Goal: Information Seeking & Learning: Learn about a topic

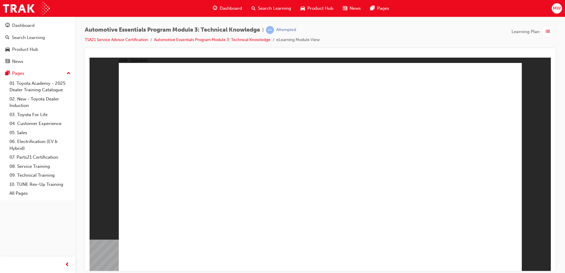
drag, startPoint x: 297, startPoint y: 196, endPoint x: 299, endPoint y: 200, distance: 4.5
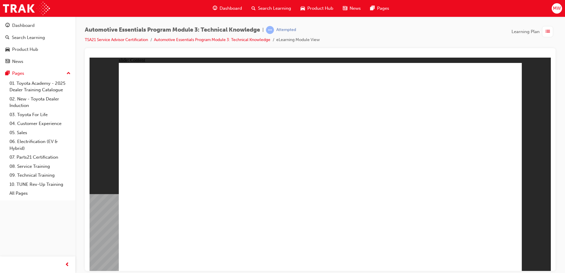
drag, startPoint x: 422, startPoint y: 98, endPoint x: 417, endPoint y: 99, distance: 5.5
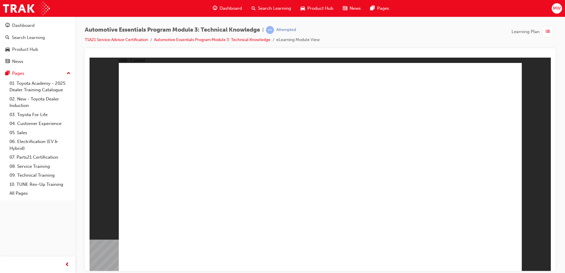
drag, startPoint x: 334, startPoint y: 195, endPoint x: 355, endPoint y: 212, distance: 26.9
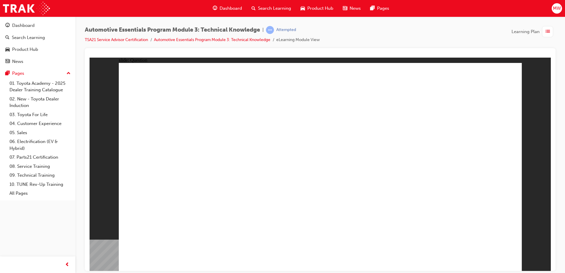
radio input "true"
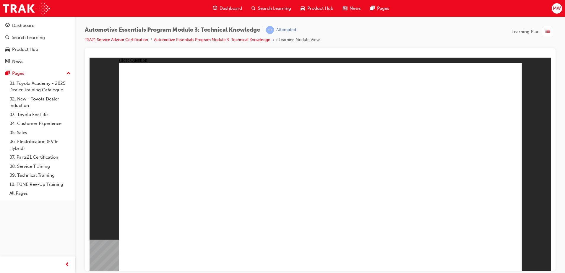
radio input "true"
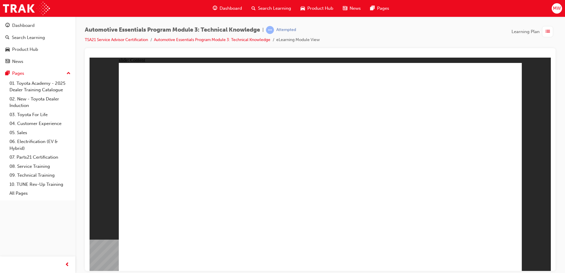
radio input "true"
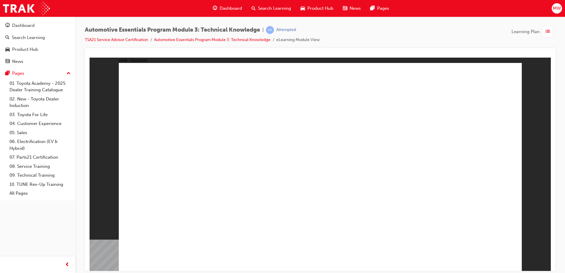
radio input "true"
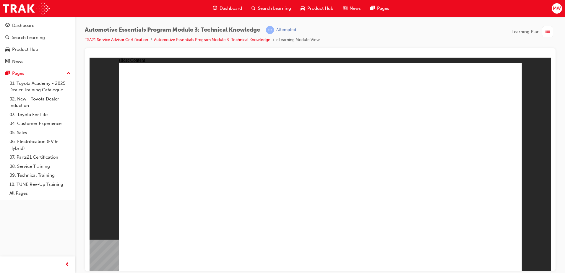
drag, startPoint x: 347, startPoint y: 198, endPoint x: 374, endPoint y: 174, distance: 35.9
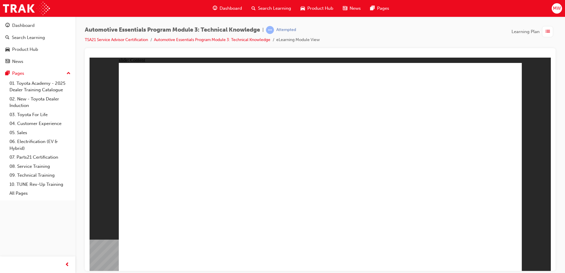
drag, startPoint x: 178, startPoint y: 234, endPoint x: 185, endPoint y: 232, distance: 7.8
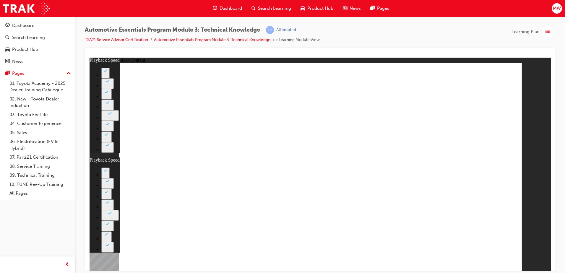
type input "6"
type input "0"
type input "8"
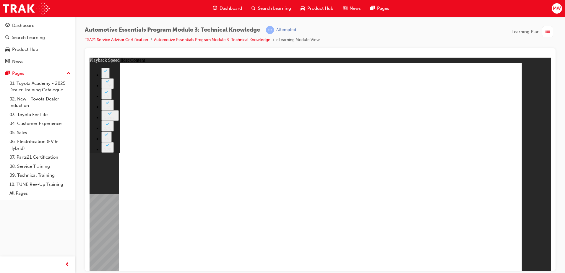
type input "7"
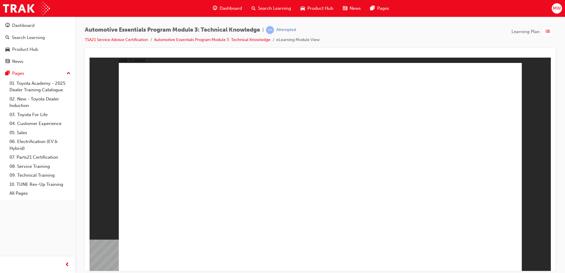
radio input "true"
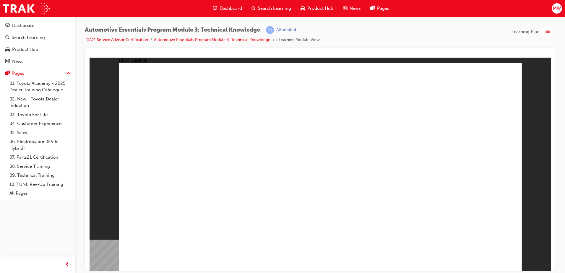
radio input "true"
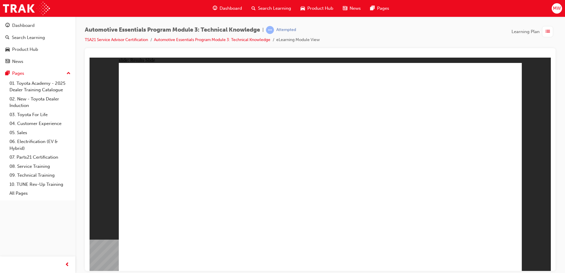
drag, startPoint x: 231, startPoint y: 251, endPoint x: 238, endPoint y: 243, distance: 10.7
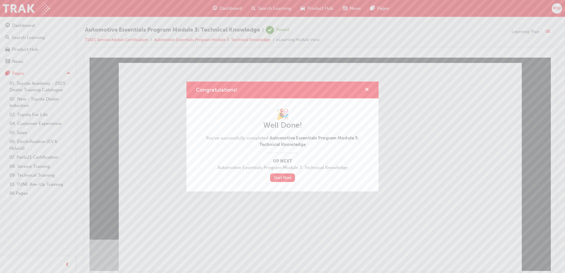
click at [367, 89] on span "cross-icon" at bounding box center [367, 90] width 4 height 5
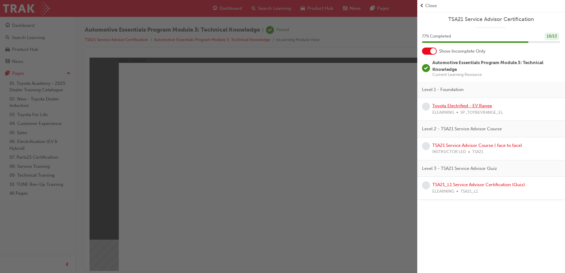
click at [455, 104] on link "Toyota Electrified - EV Range" at bounding box center [463, 105] width 60 height 5
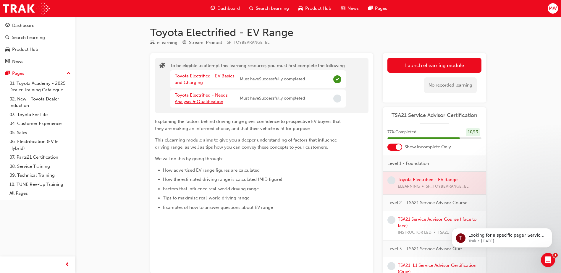
click at [220, 95] on link "Toyota Electrified - Needs Analysis & Qualification" at bounding box center [201, 99] width 53 height 12
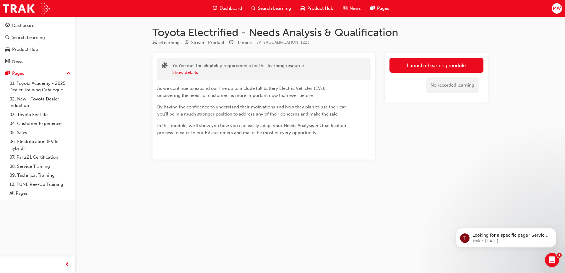
click at [426, 55] on div "Launch eLearning module No recorded learning" at bounding box center [437, 77] width 104 height 49
click at [421, 63] on link "Launch eLearning module" at bounding box center [437, 65] width 94 height 15
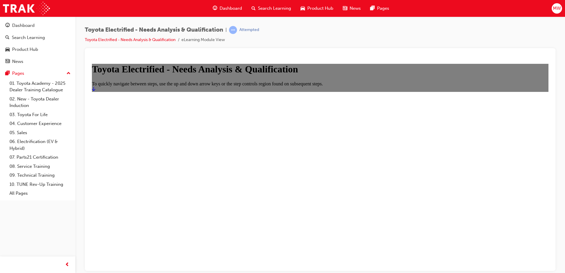
click at [96, 91] on icon "Start" at bounding box center [94, 88] width 4 height 5
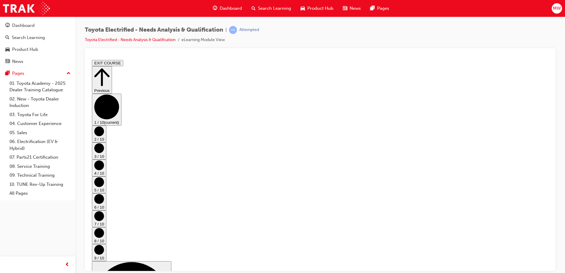
click at [106, 244] on button "9 / 10" at bounding box center [99, 252] width 14 height 17
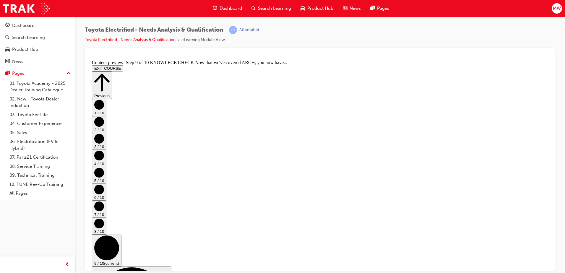
drag, startPoint x: 450, startPoint y: 245, endPoint x: 456, endPoint y: 227, distance: 18.4
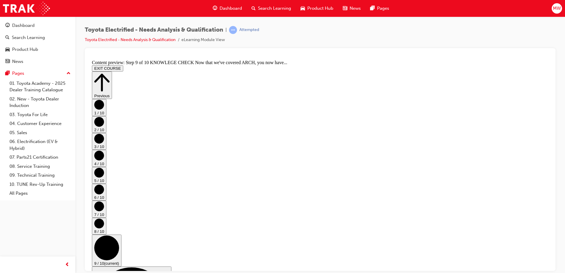
drag, startPoint x: 457, startPoint y: 229, endPoint x: 453, endPoint y: 236, distance: 8.2
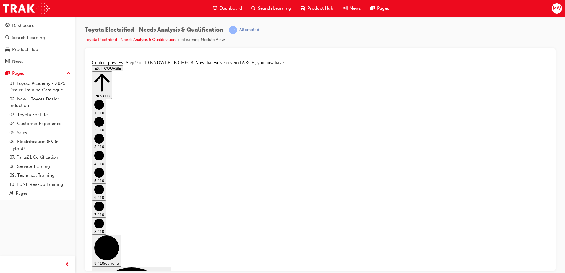
click at [104, 219] on circle "Step controls" at bounding box center [99, 224] width 10 height 10
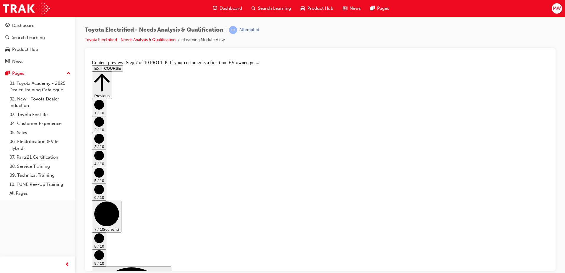
click at [104, 185] on circle "Step controls" at bounding box center [99, 190] width 10 height 10
click at [104, 250] on circle "Step controls" at bounding box center [99, 255] width 10 height 10
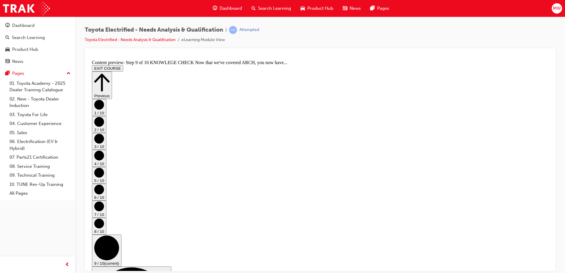
scroll to position [110, 0]
click at [104, 127] on circle "Step controls" at bounding box center [99, 122] width 10 height 10
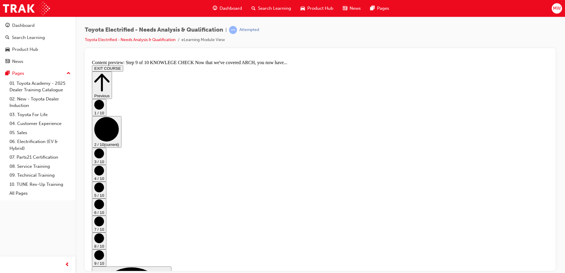
scroll to position [0, 0]
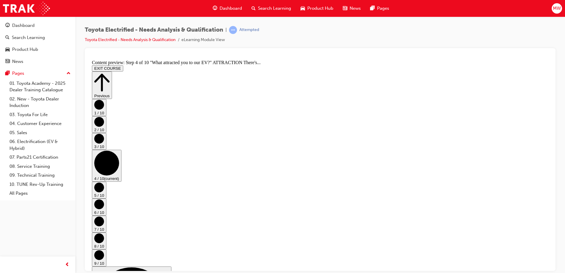
scroll to position [187, 0]
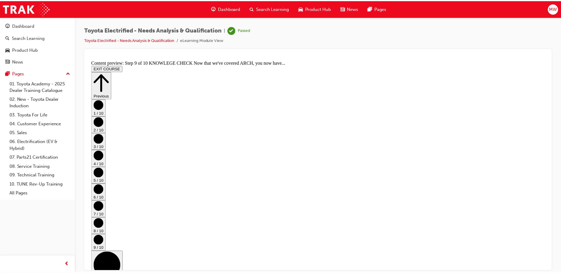
scroll to position [0, 0]
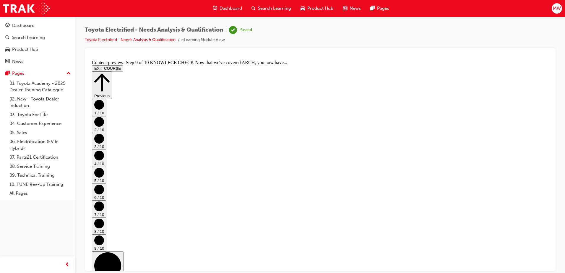
click at [224, 5] on span "Dashboard" at bounding box center [231, 8] width 22 height 7
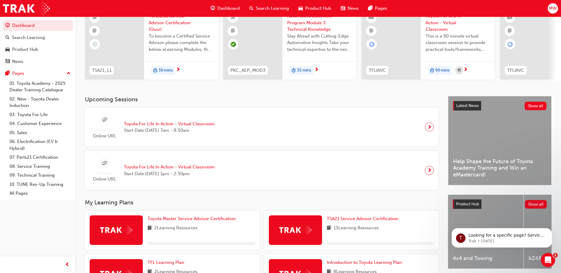
scroll to position [150, 0]
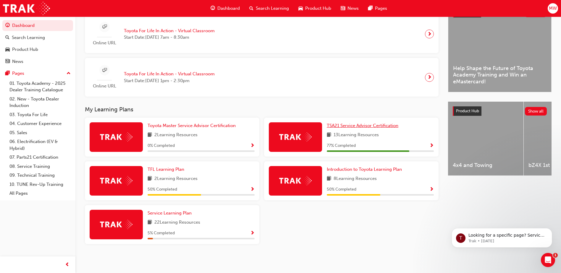
click at [366, 125] on span "TSA21 Service Advisor Certification" at bounding box center [363, 125] width 72 height 5
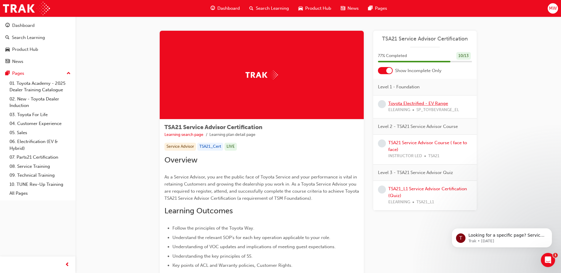
click at [440, 102] on link "Toyota Electrified - EV Range" at bounding box center [418, 103] width 60 height 5
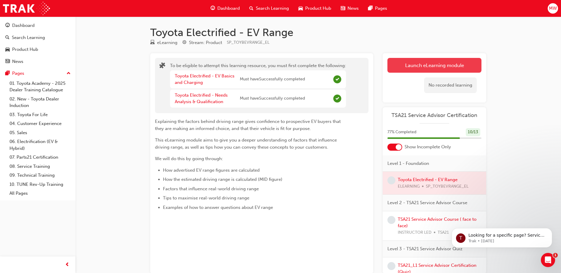
click at [446, 70] on button "Launch eLearning module" at bounding box center [434, 65] width 94 height 15
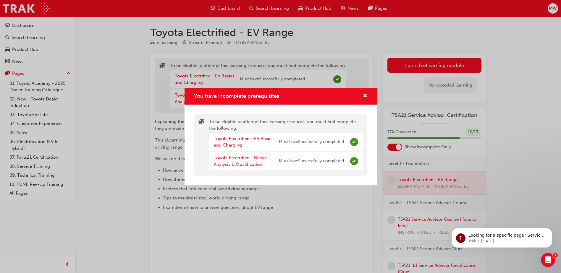
click at [201, 120] on span "puzzle-icon" at bounding box center [201, 122] width 6 height 7
drag, startPoint x: 235, startPoint y: 126, endPoint x: 283, endPoint y: 127, distance: 47.9
click at [283, 127] on div "To be eligible to attempt this learning resource, you must first complete the f…" at bounding box center [286, 145] width 154 height 53
drag, startPoint x: 283, startPoint y: 127, endPoint x: 324, endPoint y: 127, distance: 41.1
click at [324, 127] on div "To be eligible to attempt this learning resource, you must first complete the f…" at bounding box center [286, 145] width 154 height 53
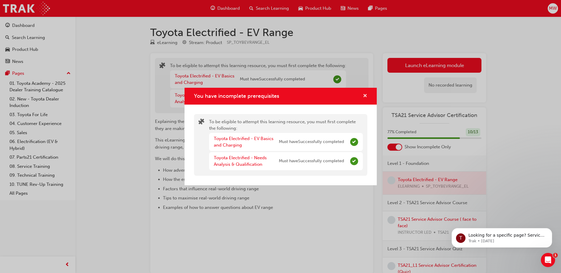
click at [365, 94] on span "cross-icon" at bounding box center [365, 96] width 4 height 5
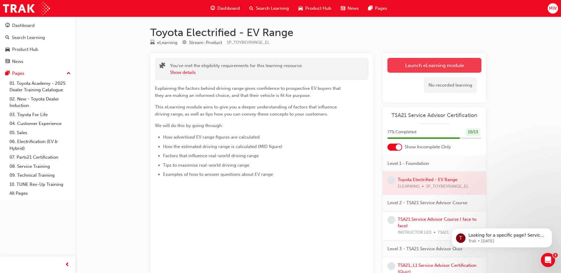
click at [424, 63] on button "Launch eLearning module" at bounding box center [434, 65] width 94 height 15
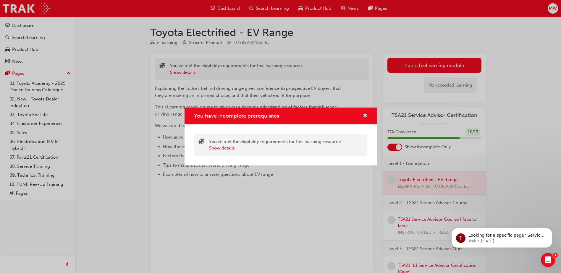
click at [230, 149] on button "Show details" at bounding box center [222, 148] width 26 height 7
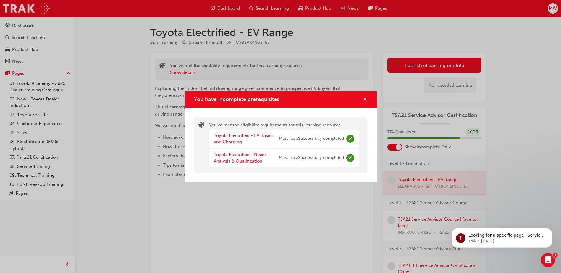
click at [366, 100] on span "cross-icon" at bounding box center [365, 99] width 4 height 5
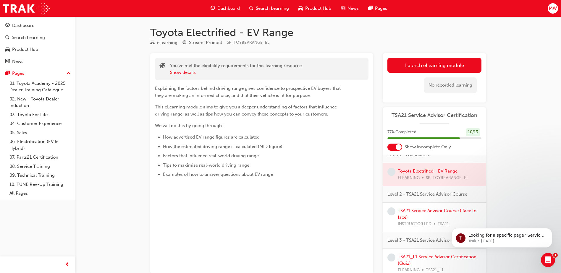
scroll to position [13, 0]
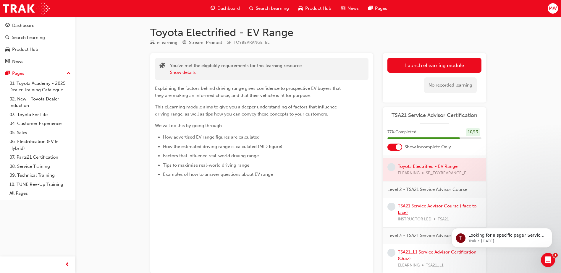
click at [423, 207] on link "TSA21 Service Advisor Course ( face to face)" at bounding box center [437, 209] width 79 height 12
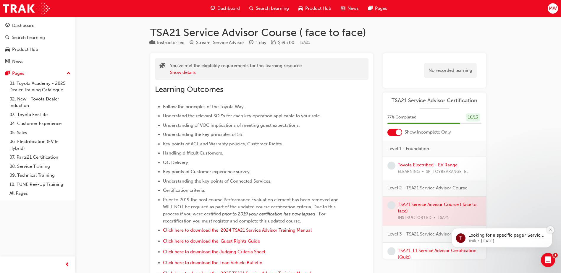
click at [551, 230] on icon "Dismiss notification" at bounding box center [550, 229] width 3 height 3
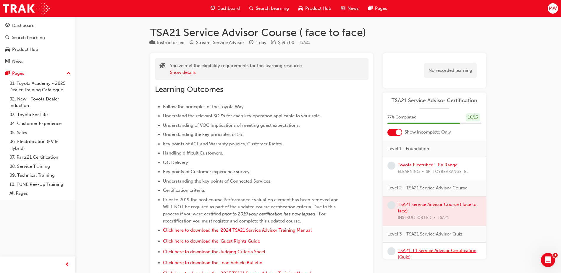
click at [417, 248] on link "TSA21_L1 Service Advisor Certification (Quiz)" at bounding box center [437, 254] width 79 height 12
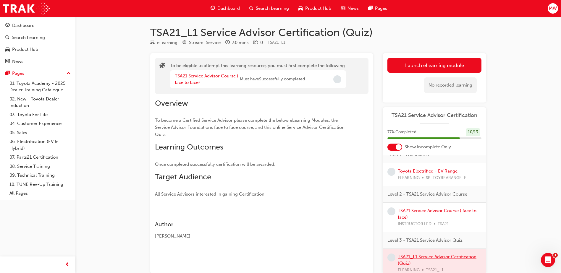
scroll to position [13, 0]
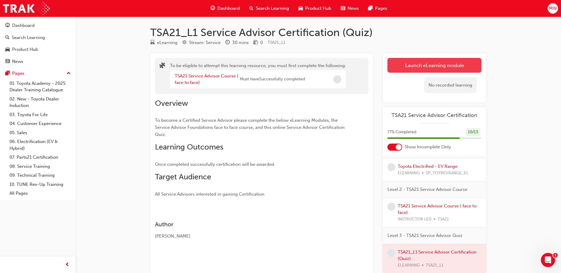
click at [424, 63] on button "Launch eLearning module" at bounding box center [434, 65] width 94 height 15
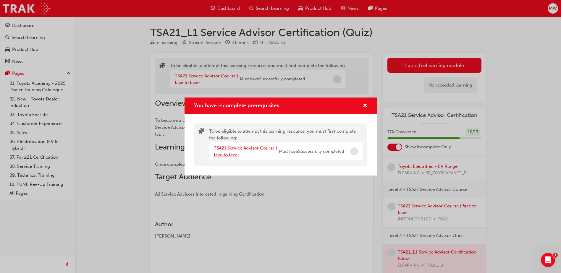
click at [259, 148] on link "TSA21 Service Advisor Course ( face to face)" at bounding box center [246, 152] width 64 height 12
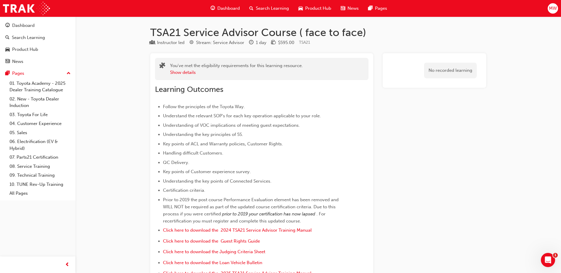
click at [230, 4] on div "Dashboard" at bounding box center [225, 8] width 39 height 12
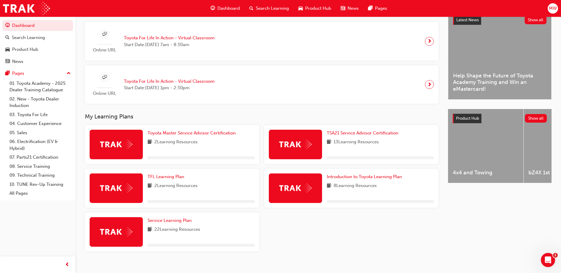
scroll to position [127, 0]
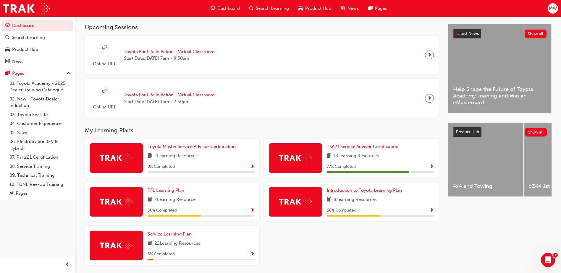
click at [378, 193] on span "Introduction to Toyota Learning Plan" at bounding box center [364, 190] width 75 height 5
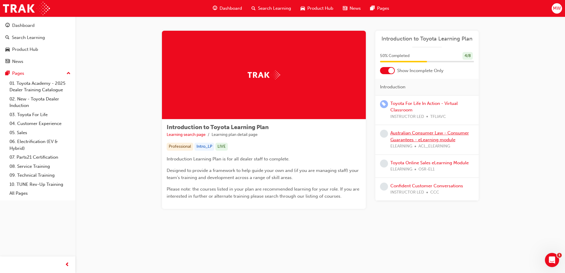
click at [451, 133] on link "Australian Consumer Law - Consumer Guarantees - eLearning module" at bounding box center [430, 136] width 79 height 12
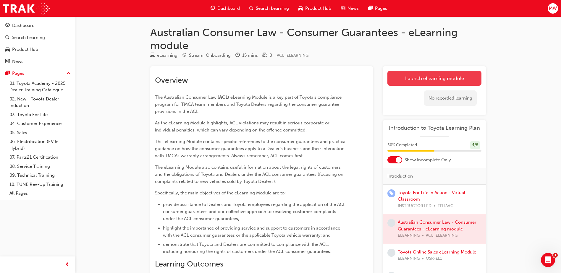
click at [442, 78] on link "Launch eLearning module" at bounding box center [434, 78] width 94 height 15
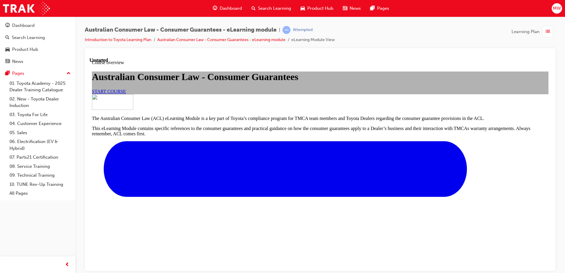
scroll to position [59, 0]
click at [126, 94] on link "START COURSE" at bounding box center [109, 91] width 34 height 5
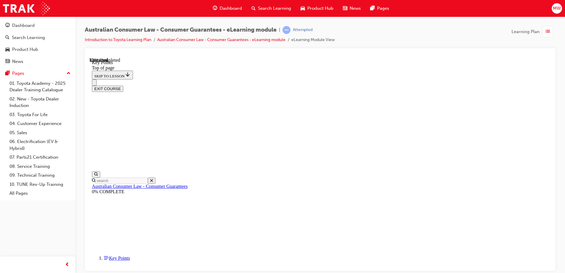
scroll to position [258, 0]
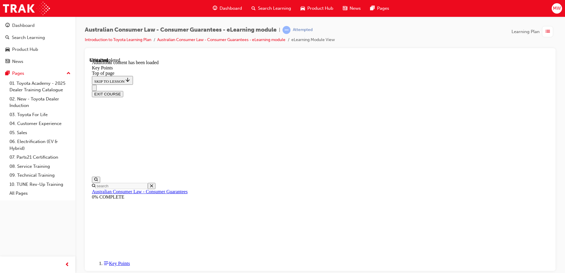
scroll to position [770, 0]
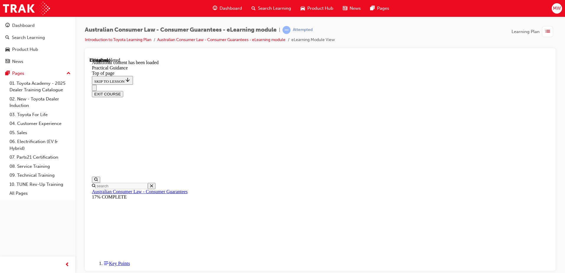
scroll to position [374, 0]
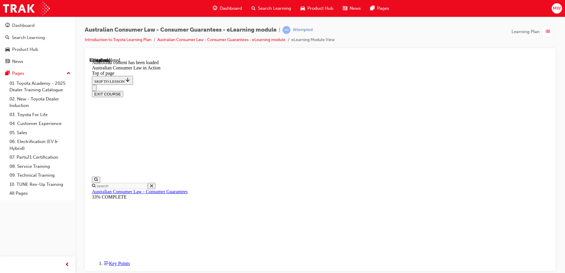
drag, startPoint x: 284, startPoint y: 129, endPoint x: 362, endPoint y: 130, distance: 78.4
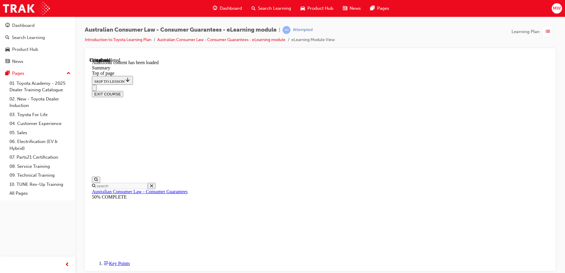
drag, startPoint x: 445, startPoint y: 217, endPoint x: 441, endPoint y: 218, distance: 4.2
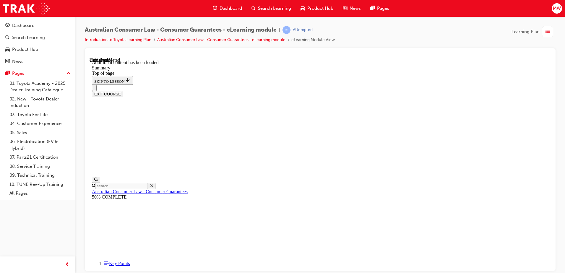
scroll to position [25, 0]
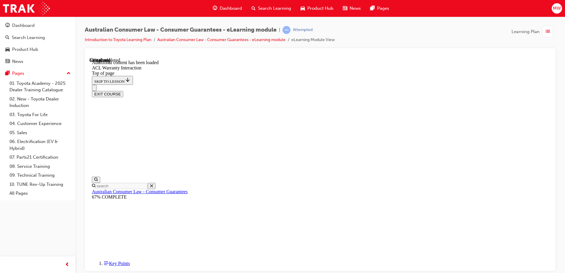
drag, startPoint x: 256, startPoint y: 180, endPoint x: 255, endPoint y: 157, distance: 22.2
drag, startPoint x: 250, startPoint y: 158, endPoint x: 252, endPoint y: 179, distance: 21.3
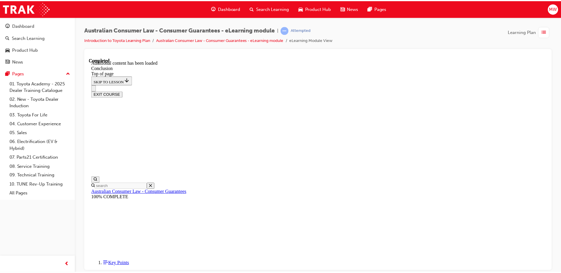
scroll to position [43, 0]
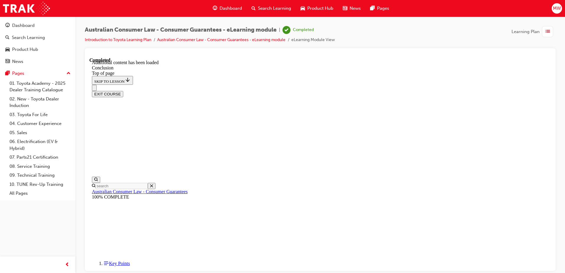
click at [226, 9] on span "Dashboard" at bounding box center [231, 8] width 22 height 7
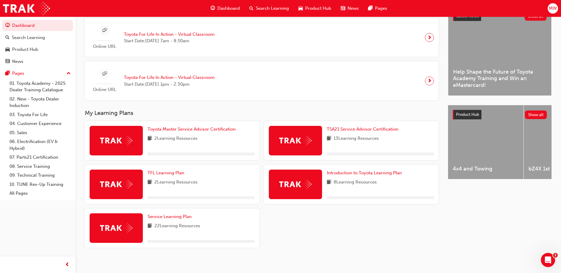
scroll to position [150, 0]
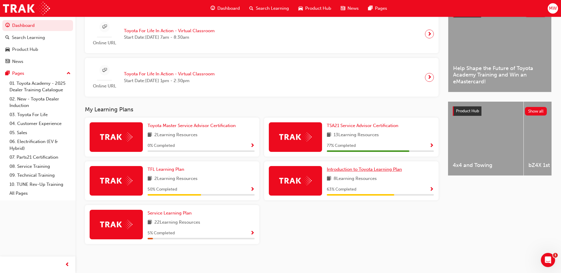
click at [363, 167] on span "Introduction to Toyota Learning Plan" at bounding box center [364, 169] width 75 height 5
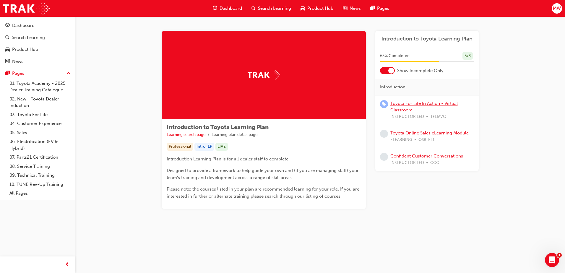
click at [432, 104] on link "Toyota For Life In Action - Virtual Classroom" at bounding box center [424, 107] width 67 height 12
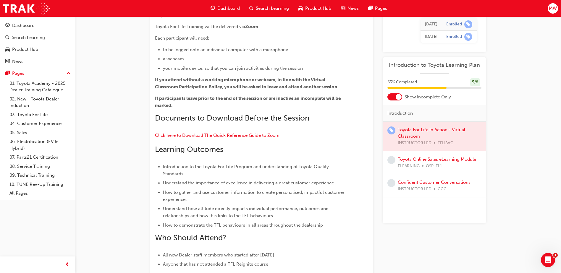
scroll to position [89, 0]
click at [422, 158] on link "Toyota Online Sales eLearning Module" at bounding box center [437, 159] width 78 height 5
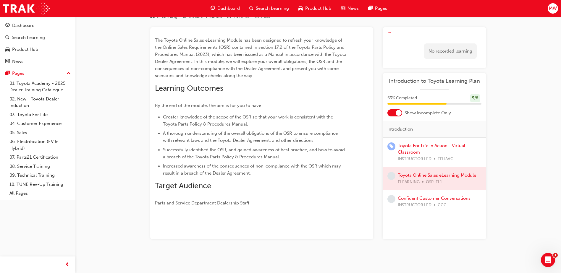
scroll to position [34, 0]
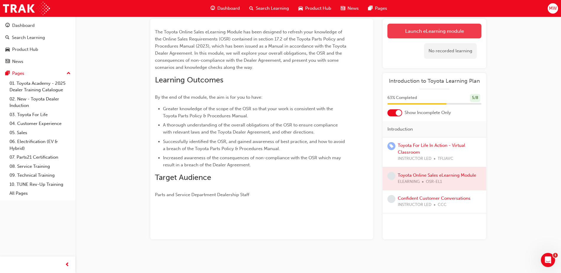
click at [424, 31] on link "Launch eLearning module" at bounding box center [434, 31] width 94 height 15
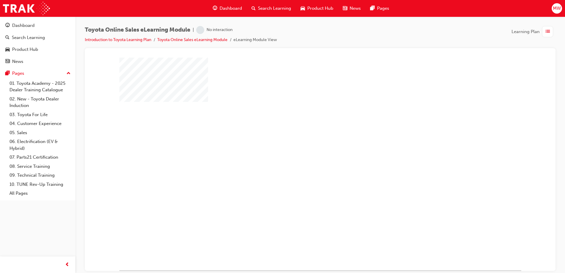
click at [303, 147] on div "play" at bounding box center [303, 147] width 0 height 0
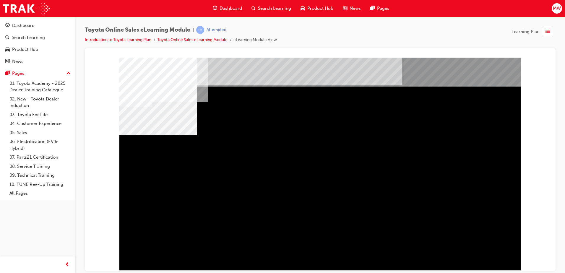
click at [402, 179] on div "multistate" at bounding box center [320, 163] width 402 height 213
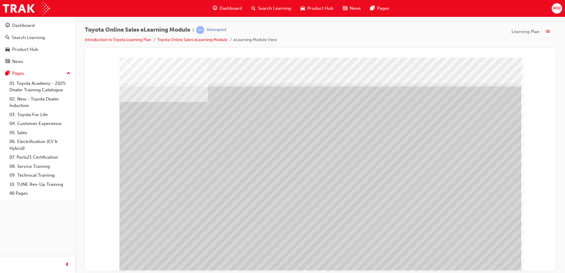
drag, startPoint x: 227, startPoint y: 215, endPoint x: 260, endPoint y: 212, distance: 33.6
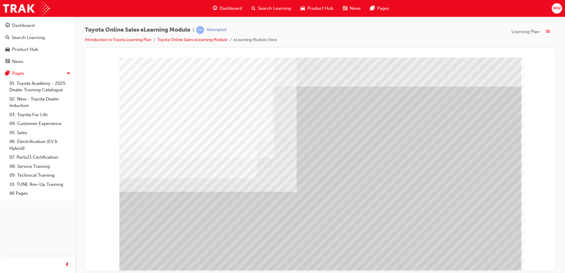
drag, startPoint x: 356, startPoint y: 126, endPoint x: 369, endPoint y: 121, distance: 13.4
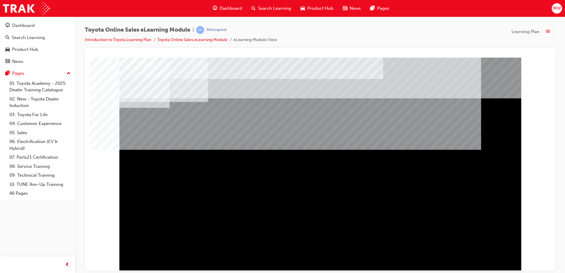
click at [503, 258] on div "Section Title Page" at bounding box center [320, 163] width 402 height 213
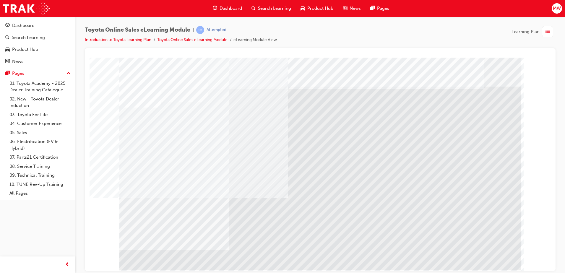
drag, startPoint x: 159, startPoint y: 203, endPoint x: 185, endPoint y: 203, distance: 26.3
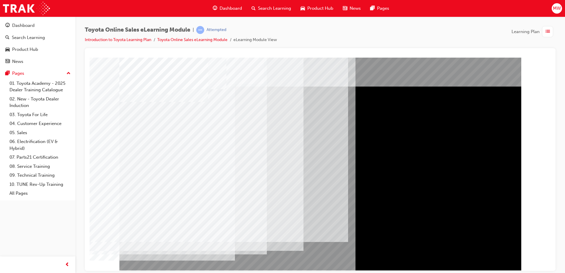
click at [152, 164] on div "multistate" at bounding box center [320, 163] width 402 height 213
click at [502, 257] on div "multistate" at bounding box center [320, 163] width 402 height 213
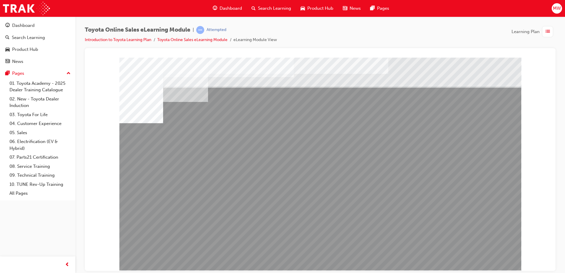
drag, startPoint x: 160, startPoint y: 206, endPoint x: 196, endPoint y: 206, distance: 36.4
drag, startPoint x: 251, startPoint y: 209, endPoint x: 276, endPoint y: 206, distance: 24.7
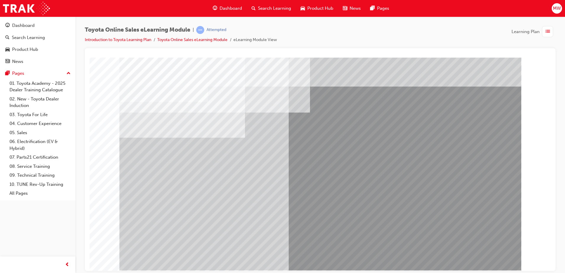
drag, startPoint x: 168, startPoint y: 156, endPoint x: 169, endPoint y: 159, distance: 3.4
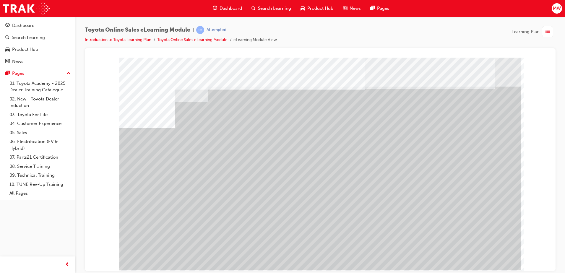
drag, startPoint x: 168, startPoint y: 207, endPoint x: 187, endPoint y: 209, distance: 19.4
drag, startPoint x: 281, startPoint y: 207, endPoint x: 314, endPoint y: 210, distance: 32.9
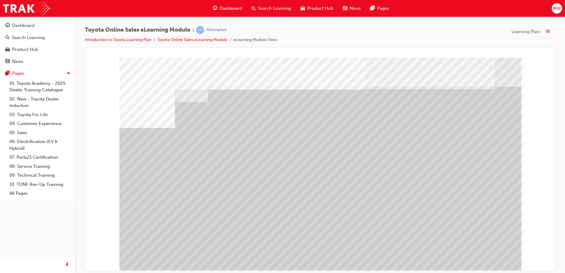
drag, startPoint x: 390, startPoint y: 206, endPoint x: 418, endPoint y: 209, distance: 27.7
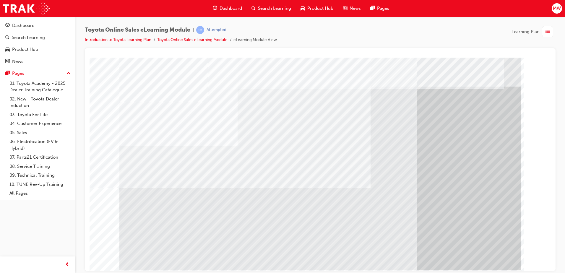
drag, startPoint x: 203, startPoint y: 237, endPoint x: 244, endPoint y: 242, distance: 41.5
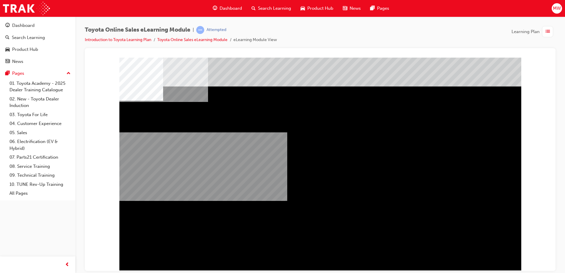
click at [158, 132] on div "multistate" at bounding box center [138, 126] width 38 height 12
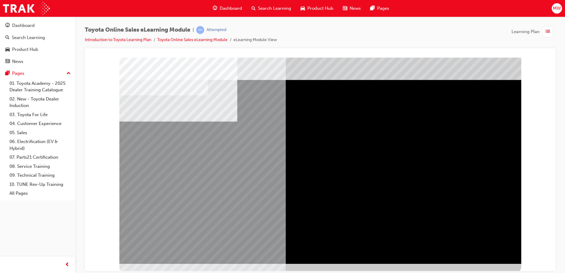
scroll to position [8, 0]
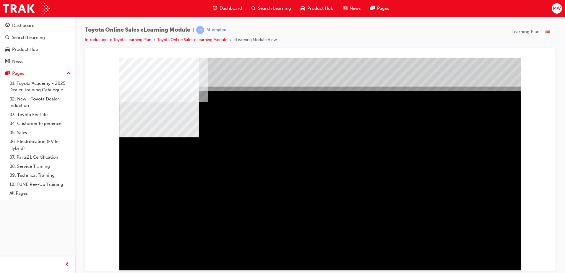
drag, startPoint x: 228, startPoint y: 192, endPoint x: 293, endPoint y: 198, distance: 65.1
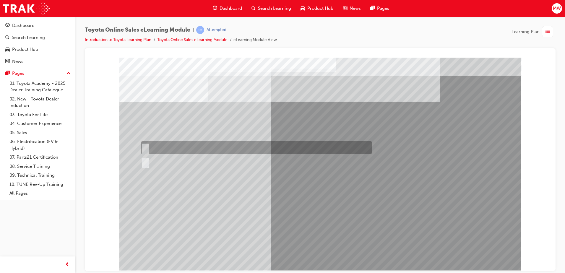
click at [146, 146] on input "True" at bounding box center [144, 148] width 7 height 7
radio input "true"
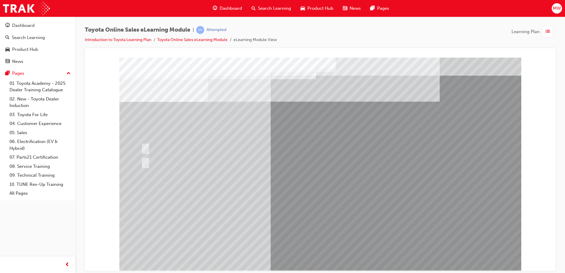
drag, startPoint x: 319, startPoint y: 263, endPoint x: 319, endPoint y: 251, distance: 11.2
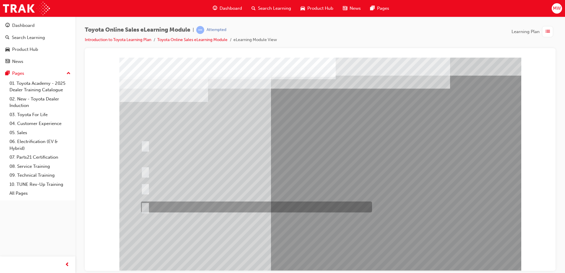
click at [169, 208] on div at bounding box center [255, 207] width 231 height 11
radio input "true"
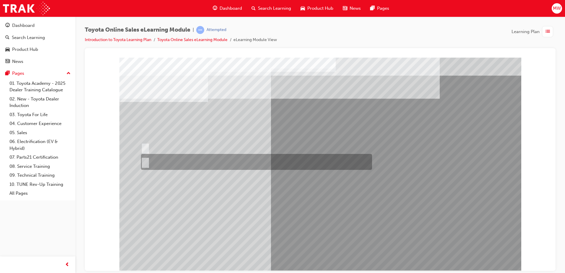
click at [145, 156] on div at bounding box center [255, 162] width 231 height 16
radio input "true"
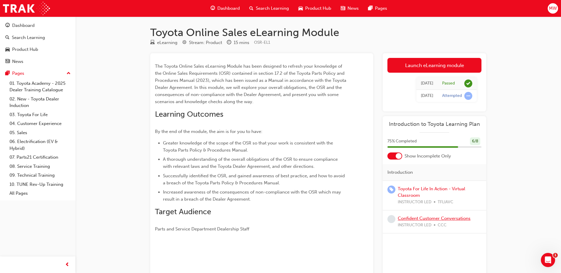
click at [458, 219] on link "Confident Customer Conversations" at bounding box center [434, 218] width 73 height 5
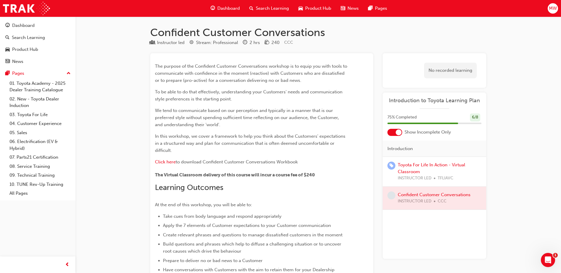
click at [223, 9] on span "Dashboard" at bounding box center [228, 8] width 22 height 7
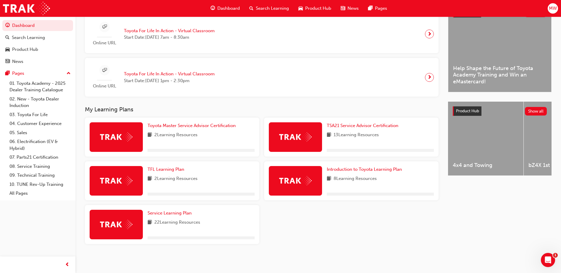
scroll to position [150, 0]
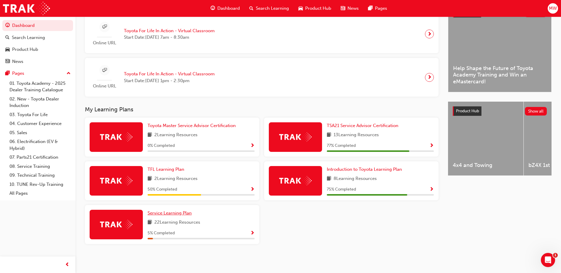
click at [170, 214] on span "Service Learning Plan" at bounding box center [170, 213] width 44 height 5
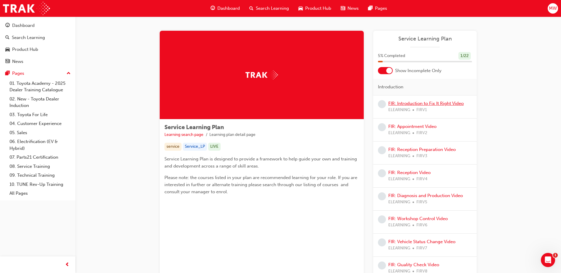
click at [421, 104] on link "FIR: Introduction to Fix It Right Video" at bounding box center [425, 103] width 75 height 5
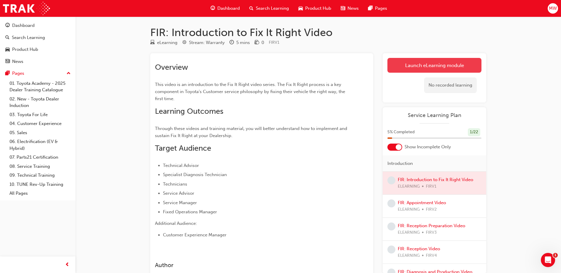
click at [440, 65] on link "Launch eLearning module" at bounding box center [434, 65] width 94 height 15
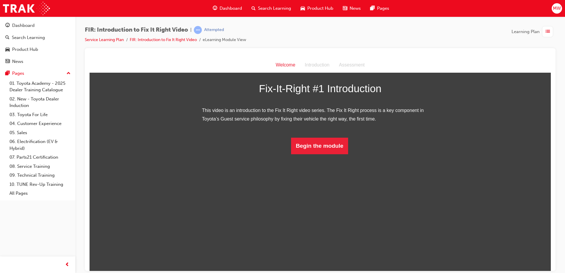
scroll to position [18, 0]
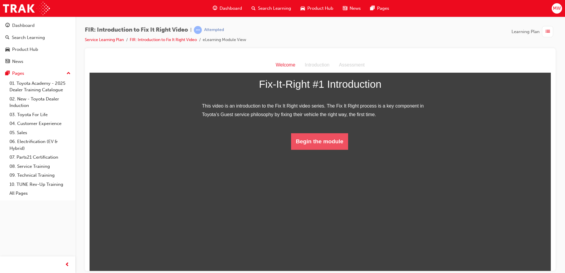
click at [318, 150] on button "Begin the module" at bounding box center [319, 141] width 57 height 17
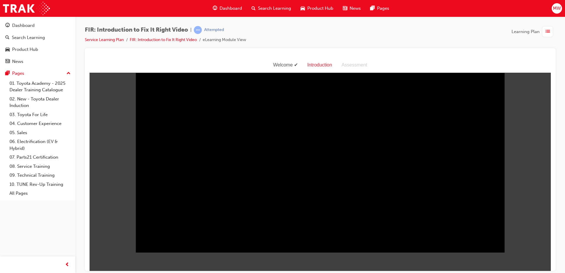
scroll to position [14, 0]
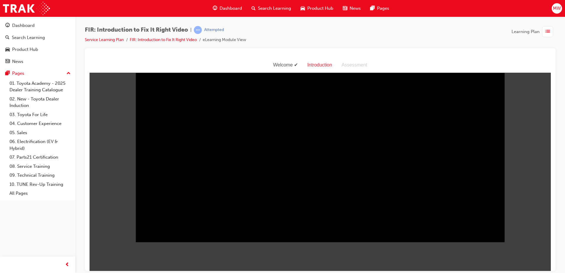
drag, startPoint x: 256, startPoint y: 266, endPoint x: 380, endPoint y: 261, distance: 123.4
click at [380, 261] on body "Welcome Introduction Assessment Sorry, your browser does not support embedded v…" at bounding box center [321, 164] width 462 height 214
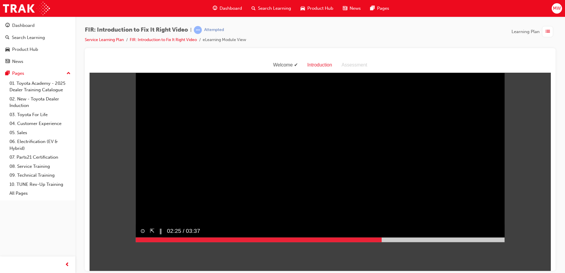
drag, startPoint x: 380, startPoint y: 261, endPoint x: 448, endPoint y: 248, distance: 69.5
click at [448, 242] on div "⊙ ⇱ ‖ 02:25 / 03:37" at bounding box center [320, 233] width 369 height 18
drag, startPoint x: 457, startPoint y: 249, endPoint x: 490, endPoint y: 251, distance: 33.8
click at [490, 242] on div at bounding box center [320, 239] width 369 height 5
click at [204, 188] on video "Sorry, your browser does not support embedded videos. Download Instead" at bounding box center [320, 150] width 369 height 185
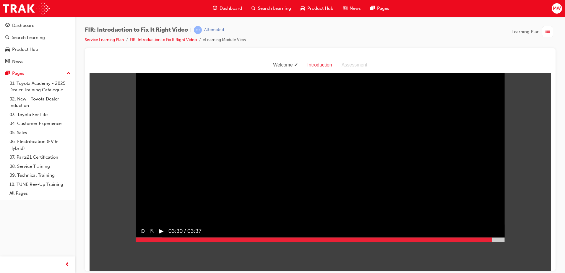
click at [203, 188] on video "Sorry, your browser does not support embedded videos. Download Instead" at bounding box center [320, 150] width 369 height 185
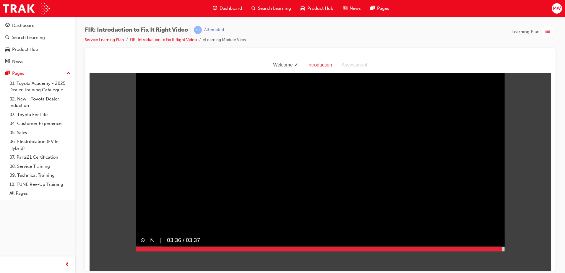
scroll to position [0, 0]
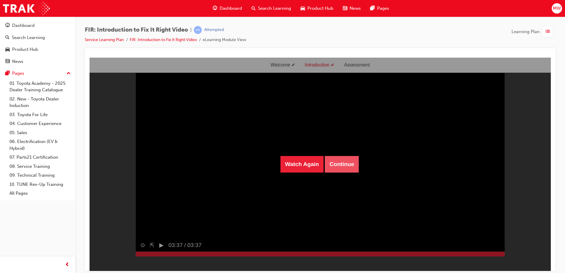
click at [340, 160] on button "Continue" at bounding box center [342, 164] width 34 height 17
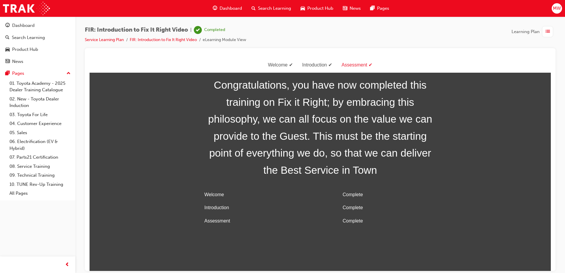
click at [547, 31] on span "list-icon" at bounding box center [548, 31] width 4 height 7
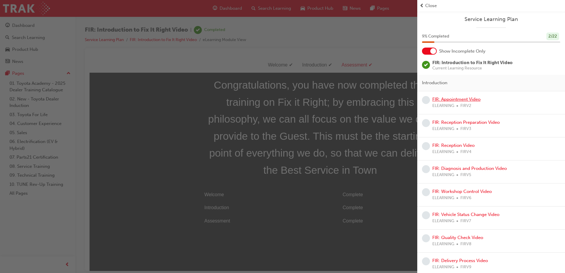
click at [464, 97] on link "FIR: Appointment Video" at bounding box center [457, 99] width 48 height 5
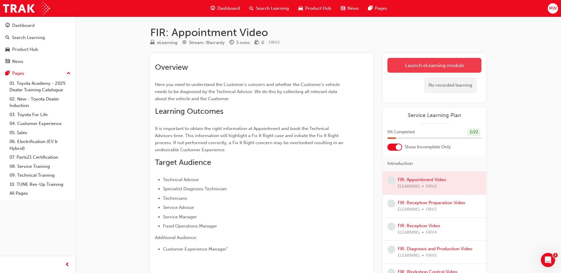
click at [441, 70] on link "Launch eLearning module" at bounding box center [434, 65] width 94 height 15
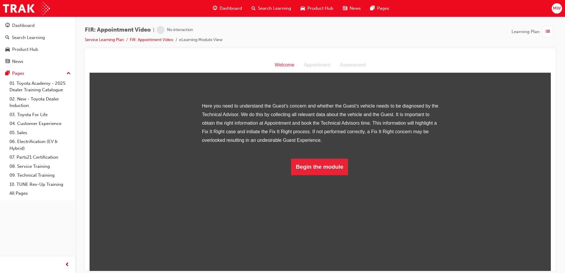
scroll to position [43, 0]
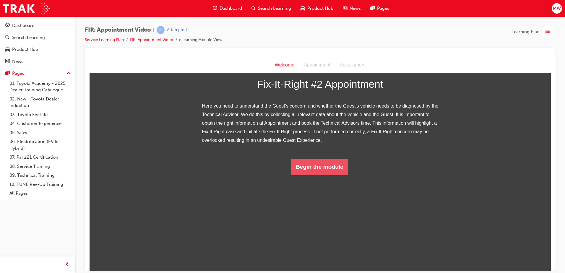
click at [320, 175] on button "Begin the module" at bounding box center [319, 167] width 57 height 17
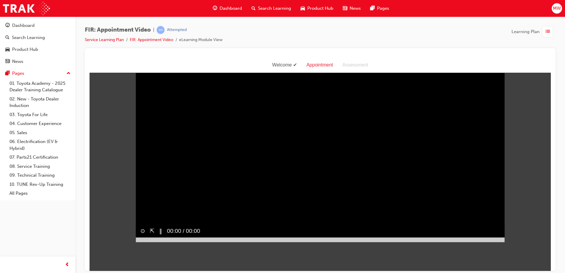
scroll to position [14, 0]
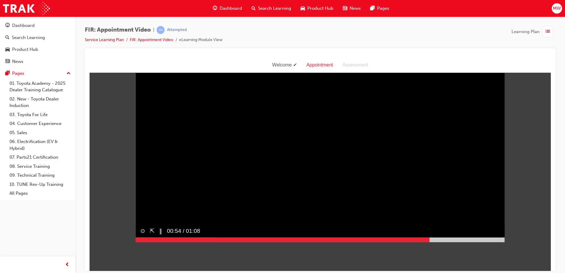
drag, startPoint x: 428, startPoint y: 253, endPoint x: 463, endPoint y: 251, distance: 35.5
click at [463, 242] on div at bounding box center [320, 239] width 369 height 5
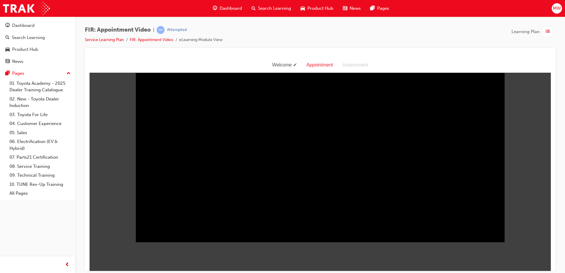
click at [508, 67] on div "Sorry, your browser does not support embedded videos. Download Instead ⊙ ⇱ ‖ 01…" at bounding box center [321, 61] width 462 height 9
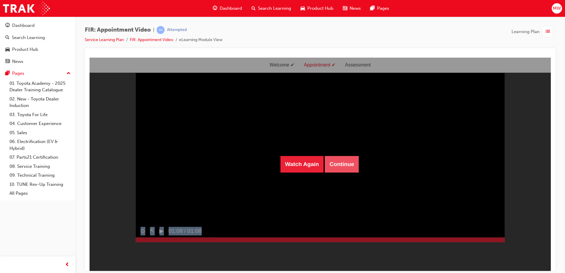
click at [335, 157] on button "Continue" at bounding box center [342, 164] width 34 height 17
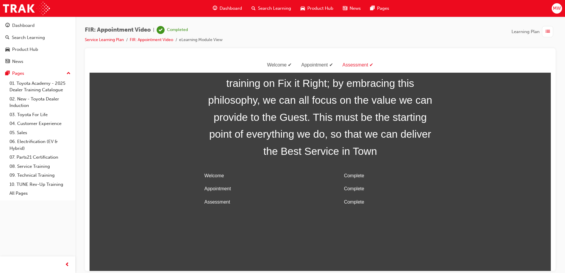
click at [546, 34] on span "list-icon" at bounding box center [548, 31] width 4 height 7
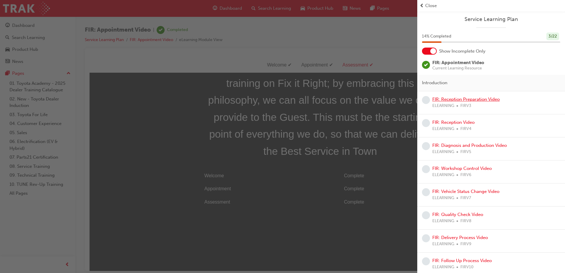
click at [480, 98] on link "FIR: Reception Preparation Video" at bounding box center [466, 99] width 67 height 5
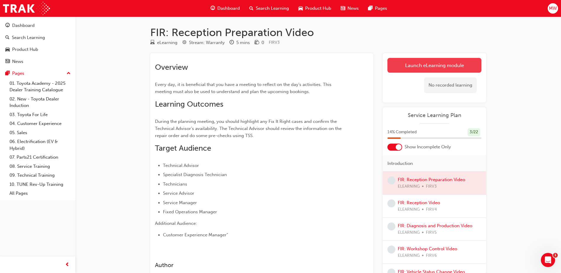
click at [458, 61] on link "Launch eLearning module" at bounding box center [434, 65] width 94 height 15
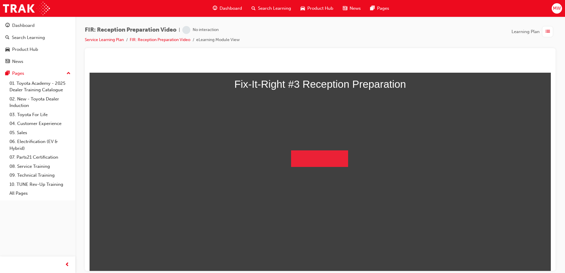
scroll to position [35, 0]
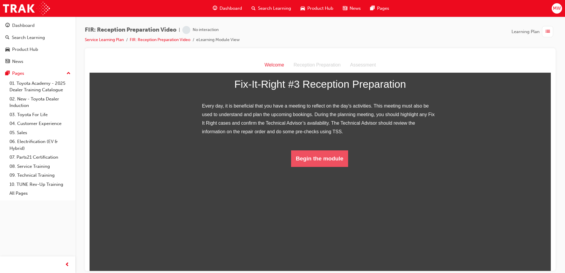
click at [319, 167] on button "Begin the module" at bounding box center [319, 158] width 57 height 17
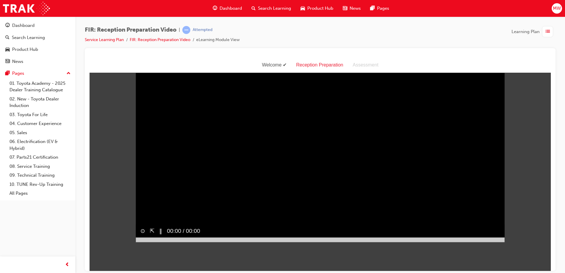
scroll to position [14, 0]
drag, startPoint x: 356, startPoint y: 255, endPoint x: 474, endPoint y: 253, distance: 118.6
click at [474, 253] on body "Welcome Reception Preparation Assessment Sorry, your browser does not support e…" at bounding box center [321, 164] width 462 height 214
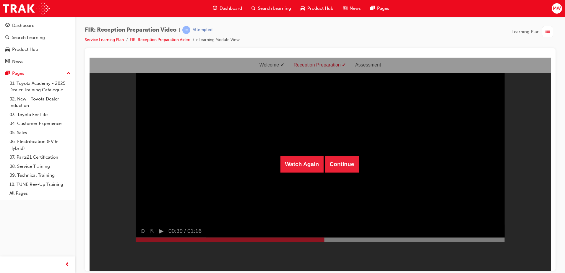
click at [322, 161] on div "Watch Again Continue" at bounding box center [321, 164] width 80 height 17
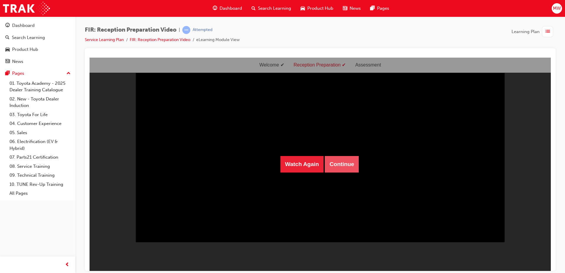
click at [333, 160] on button "Continue" at bounding box center [342, 164] width 34 height 17
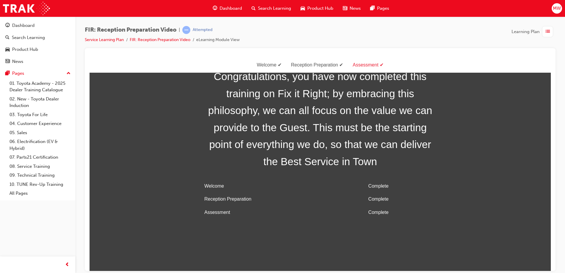
scroll to position [0, 0]
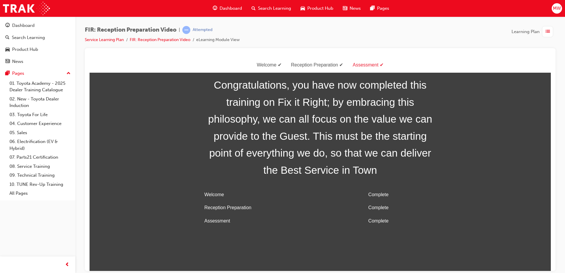
click at [549, 29] on span "list-icon" at bounding box center [548, 31] width 4 height 7
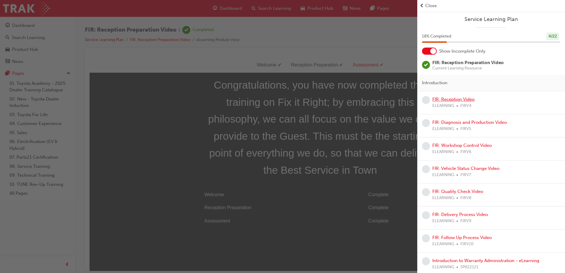
click at [460, 101] on link "FIR: Reception Video" at bounding box center [454, 99] width 42 height 5
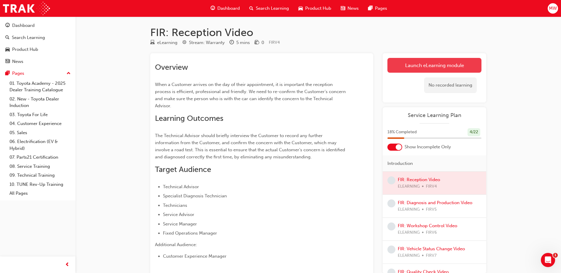
click at [442, 62] on link "Launch eLearning module" at bounding box center [434, 65] width 94 height 15
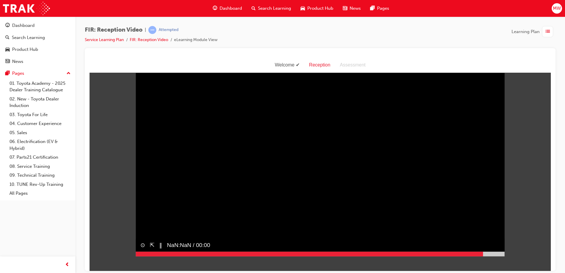
click at [496, 256] on div at bounding box center [320, 254] width 369 height 5
drag, startPoint x: 498, startPoint y: 266, endPoint x: 502, endPoint y: 266, distance: 3.3
click at [502, 256] on div at bounding box center [320, 254] width 369 height 5
click at [501, 256] on div at bounding box center [320, 254] width 369 height 5
click at [502, 256] on div at bounding box center [320, 254] width 369 height 5
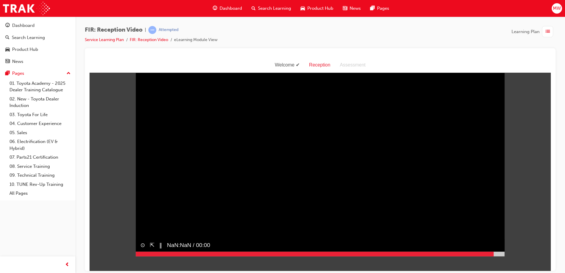
drag, startPoint x: 491, startPoint y: 265, endPoint x: 442, endPoint y: 262, distance: 48.6
click at [442, 256] on div "⊙ ⇱ ‖ NaN:NaN / 00:00" at bounding box center [320, 247] width 369 height 18
click at [373, 200] on video "Sorry, your browser does not support embedded videos. Download Instead" at bounding box center [320, 164] width 369 height 185
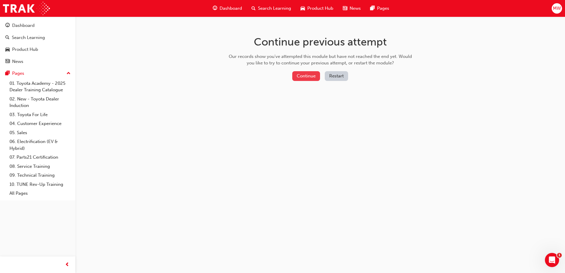
click at [308, 76] on button "Continue" at bounding box center [307, 76] width 28 height 10
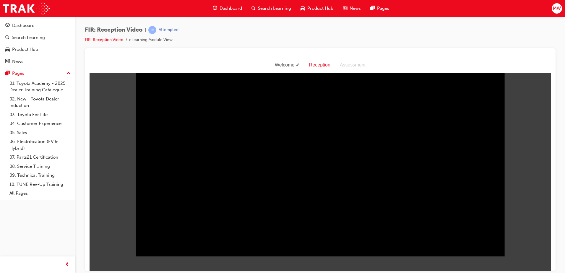
scroll to position [2, 0]
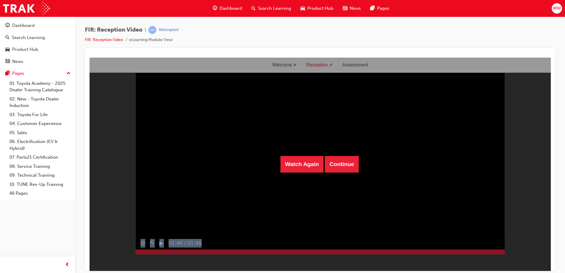
drag, startPoint x: 194, startPoint y: 263, endPoint x: 518, endPoint y: 264, distance: 324.2
click at [518, 79] on div "Watch Again Continue Sorry, your browser does not support embedded videos. Down…" at bounding box center [321, 74] width 462 height 9
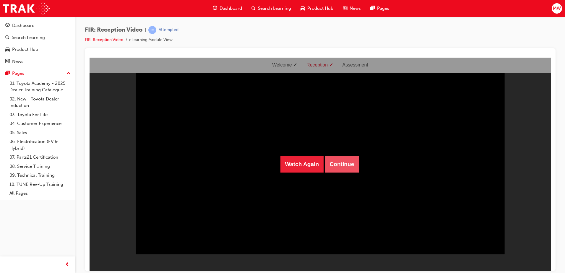
click at [346, 166] on button "Continue" at bounding box center [342, 164] width 34 height 17
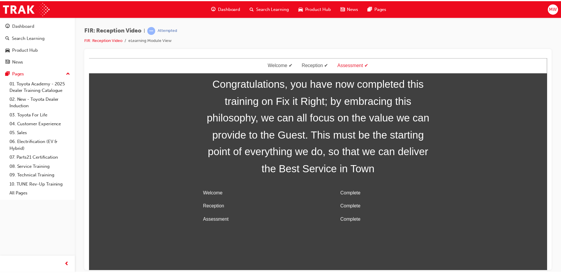
scroll to position [0, 0]
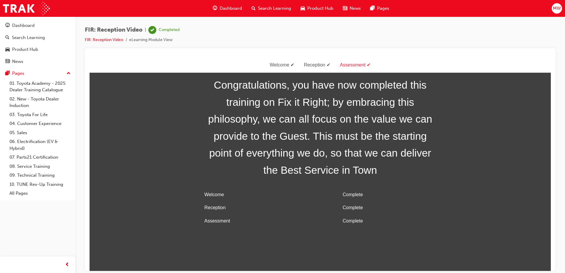
click at [225, 11] on span "Dashboard" at bounding box center [231, 8] width 22 height 7
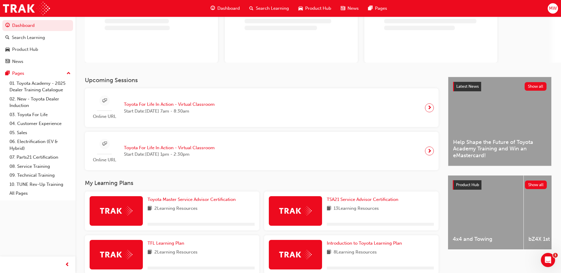
scroll to position [127, 0]
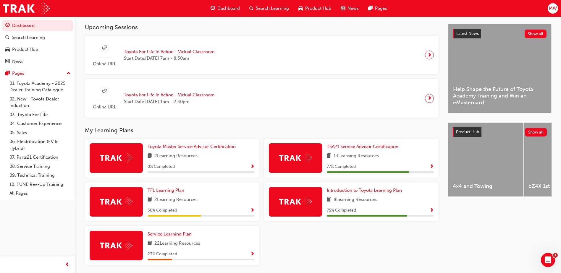
click at [176, 236] on span "Service Learning Plan" at bounding box center [170, 234] width 44 height 5
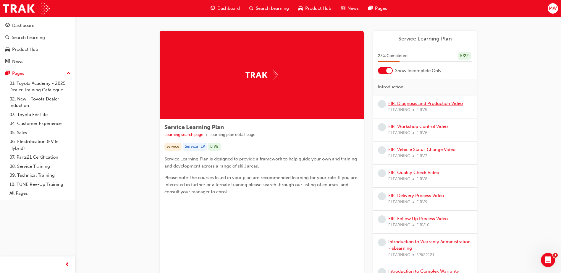
click at [415, 101] on link "FIR: Diagnosis and Production Video" at bounding box center [425, 103] width 75 height 5
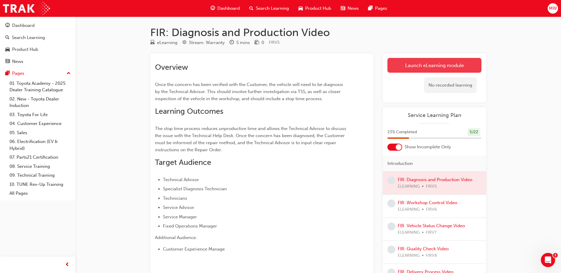
click at [409, 64] on link "Launch eLearning module" at bounding box center [434, 65] width 94 height 15
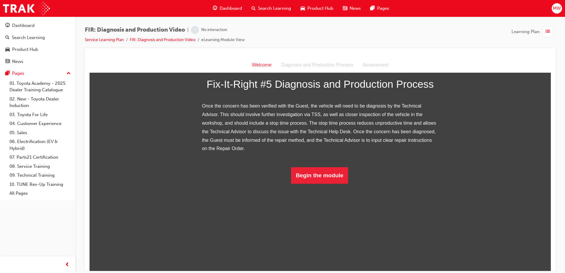
scroll to position [69, 0]
click at [312, 184] on button "Begin the module" at bounding box center [319, 175] width 57 height 17
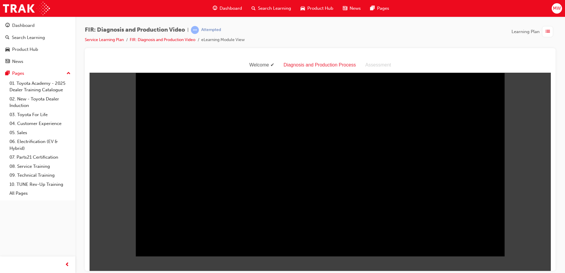
scroll to position [14, 0]
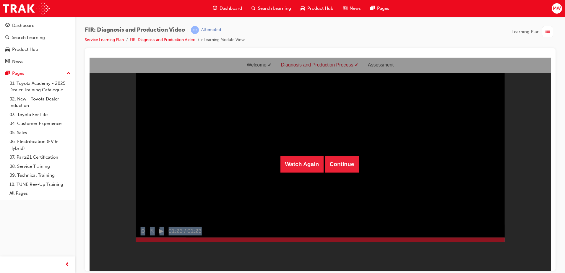
drag, startPoint x: 245, startPoint y: 264, endPoint x: 504, endPoint y: 262, distance: 258.5
click at [518, 67] on div "Watch Again Continue Sorry, your browser does not support embedded videos. Down…" at bounding box center [321, 61] width 462 height 9
click at [329, 161] on button "Continue" at bounding box center [342, 164] width 34 height 17
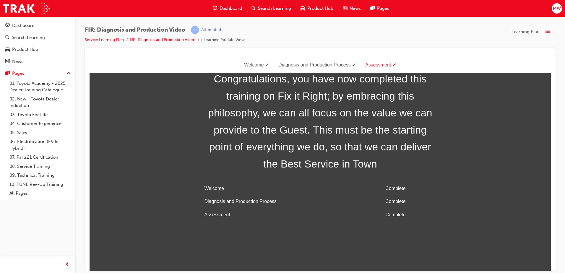
scroll to position [0, 0]
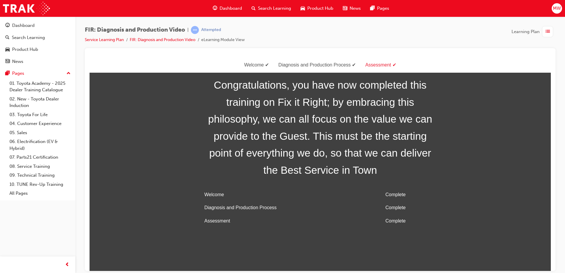
click at [546, 31] on span "list-icon" at bounding box center [548, 31] width 4 height 7
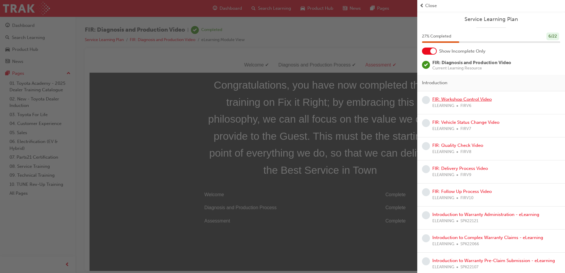
click at [457, 98] on link "FIR: Workshop Control Video" at bounding box center [462, 99] width 59 height 5
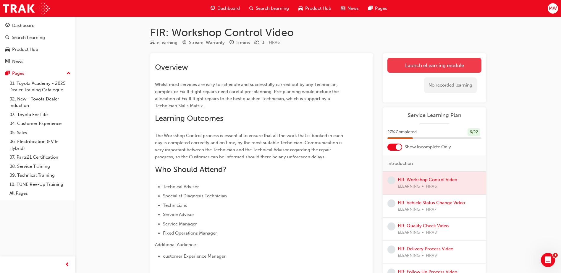
click at [422, 66] on link "Launch eLearning module" at bounding box center [434, 65] width 94 height 15
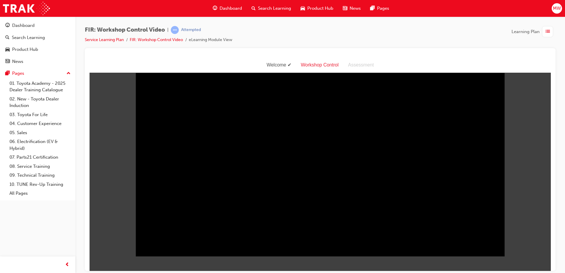
drag, startPoint x: 440, startPoint y: 265, endPoint x: 517, endPoint y: 265, distance: 76.3
click at [517, 265] on body "Welcome Workshop Control Assessment Sorry, your browser does not support embedd…" at bounding box center [321, 179] width 462 height 214
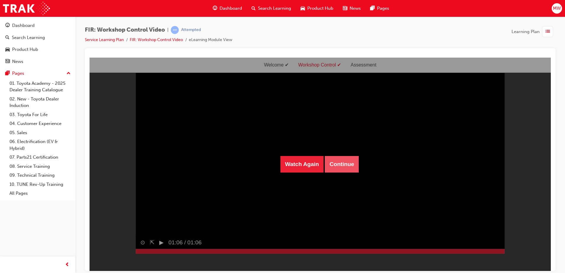
click at [349, 167] on button "Continue" at bounding box center [342, 164] width 34 height 17
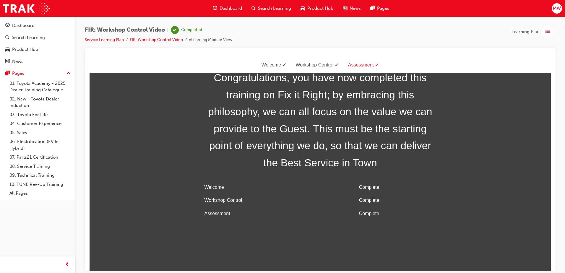
click at [547, 28] on div "button" at bounding box center [547, 31] width 11 height 11
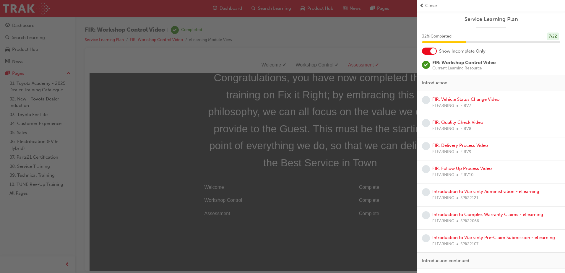
click at [478, 98] on link "FIR: Vehicle Status Change Video" at bounding box center [466, 99] width 67 height 5
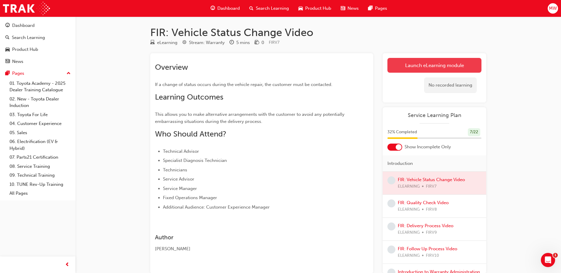
click at [412, 67] on link "Launch eLearning module" at bounding box center [434, 65] width 94 height 15
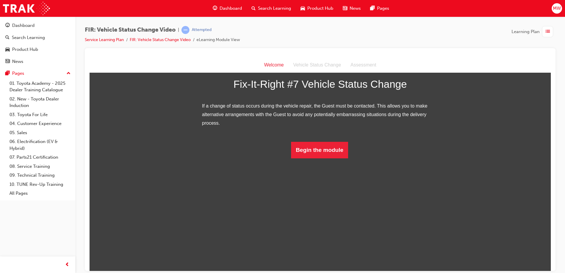
scroll to position [26, 0]
click at [321, 158] on button "Begin the module" at bounding box center [319, 150] width 57 height 17
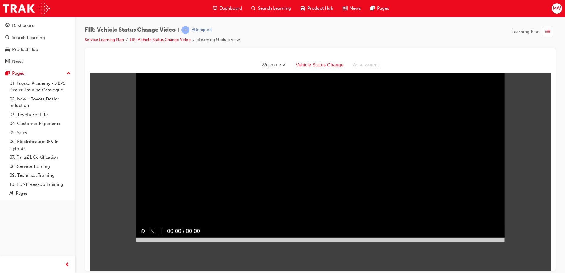
scroll to position [14, 0]
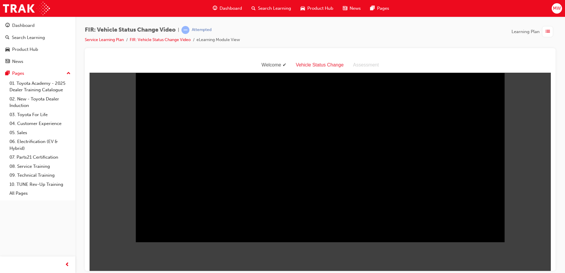
drag, startPoint x: 252, startPoint y: 251, endPoint x: 554, endPoint y: 244, distance: 302.6
click at [551, 244] on html "Welcome Vehicle Status Change Assessment Sorry, your browser does not support e…" at bounding box center [321, 150] width 462 height 214
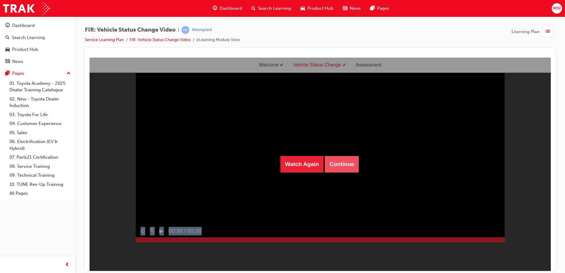
click at [335, 160] on button "Continue" at bounding box center [342, 164] width 34 height 17
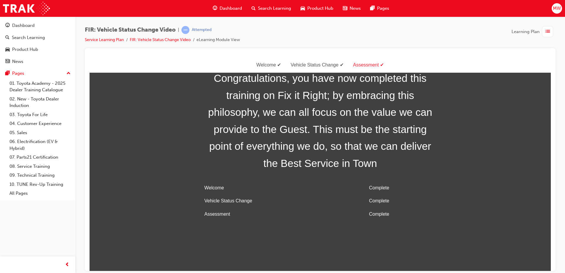
scroll to position [0, 0]
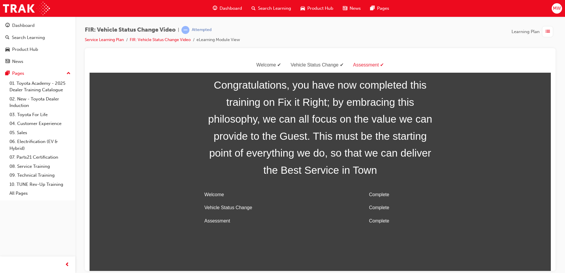
click at [550, 33] on div "button" at bounding box center [547, 31] width 11 height 11
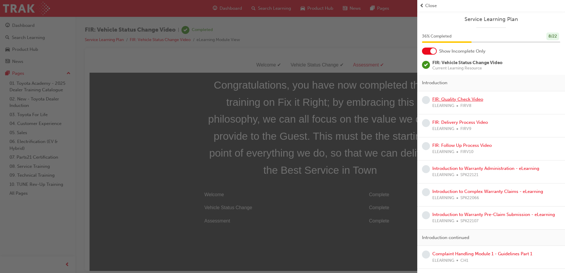
click at [464, 101] on link "FIR: Quality Check Video" at bounding box center [458, 99] width 51 height 5
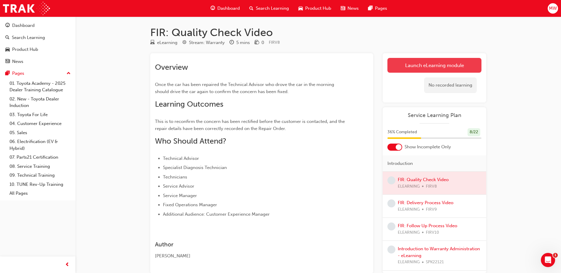
click at [421, 64] on link "Launch eLearning module" at bounding box center [434, 65] width 94 height 15
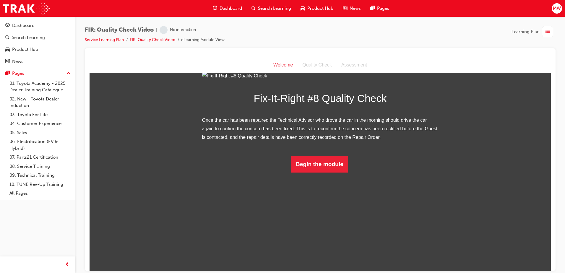
scroll to position [26, 0]
click at [314, 172] on button "Begin the module" at bounding box center [319, 164] width 57 height 17
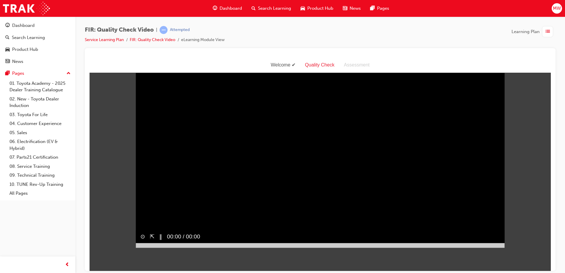
scroll to position [0, 0]
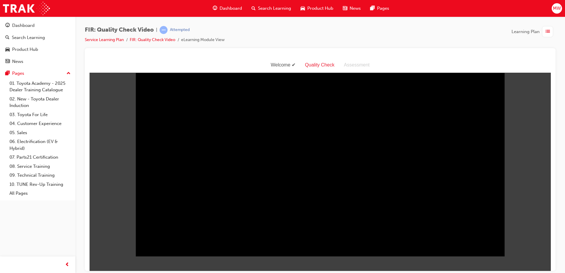
drag, startPoint x: 186, startPoint y: 262, endPoint x: 338, endPoint y: 269, distance: 152.2
click at [338, 269] on html "Welcome Quality Check Assessment Sorry, your browser does not support embedded …" at bounding box center [321, 164] width 462 height 214
click at [225, 269] on html "Welcome Quality Check Assessment Sorry, your browser does not support embedded …" at bounding box center [321, 164] width 462 height 214
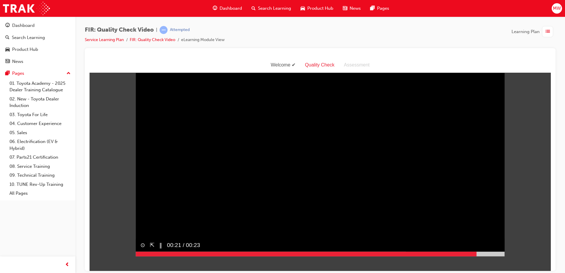
drag, startPoint x: 216, startPoint y: 264, endPoint x: 492, endPoint y: 261, distance: 276.5
click at [491, 256] on div "⊙ ⇱ ‖ 00:21 / 00:23" at bounding box center [320, 247] width 369 height 18
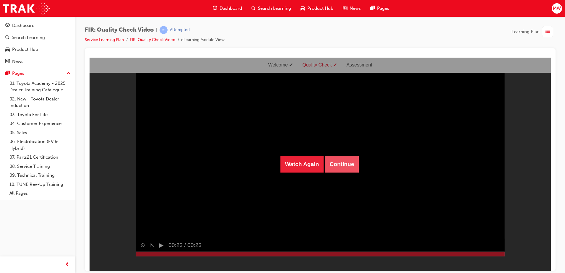
click at [339, 162] on button "Continue" at bounding box center [342, 164] width 34 height 17
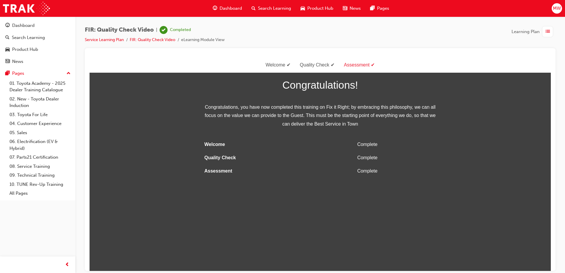
click at [552, 30] on div "button" at bounding box center [547, 31] width 11 height 11
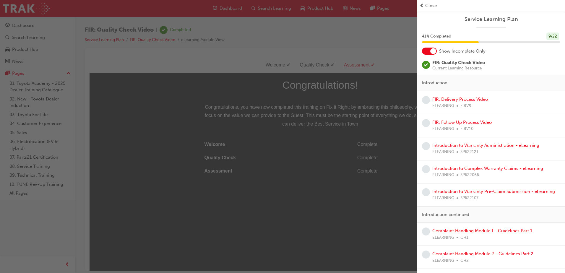
click at [460, 101] on link "FIR: Delivery Process Video" at bounding box center [461, 99] width 56 height 5
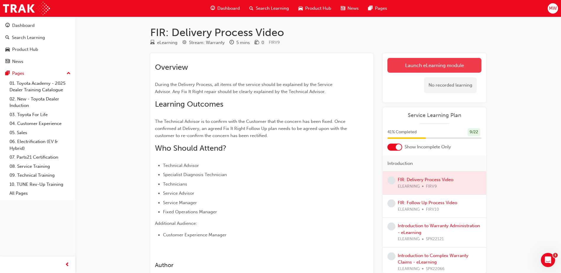
click at [448, 62] on link "Launch eLearning module" at bounding box center [434, 65] width 94 height 15
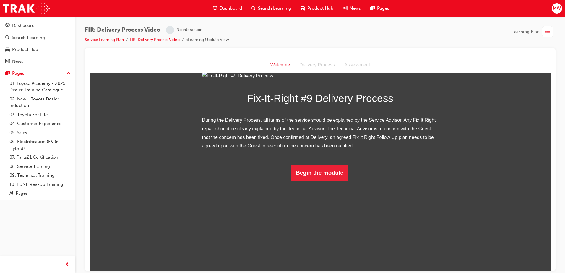
scroll to position [35, 0]
click at [314, 181] on button "Begin the module" at bounding box center [319, 172] width 57 height 17
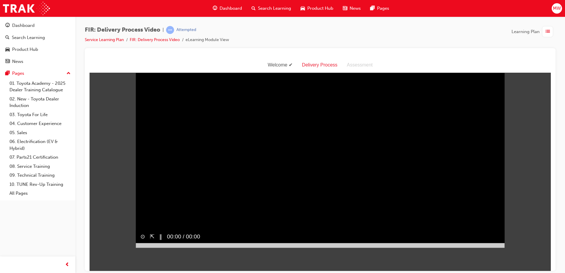
scroll to position [0, 0]
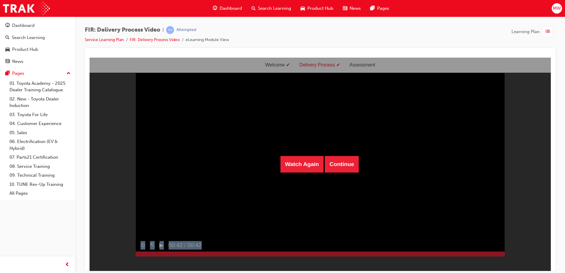
drag, startPoint x: 216, startPoint y: 264, endPoint x: 529, endPoint y: 263, distance: 312.6
click at [529, 81] on div "Watch Again Continue Sorry, your browser does not support embedded videos. Down…" at bounding box center [321, 76] width 462 height 9
click at [334, 158] on button "Continue" at bounding box center [342, 164] width 34 height 17
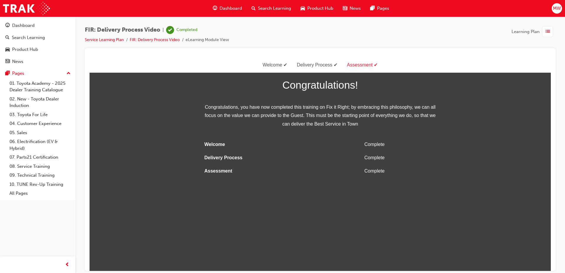
click at [549, 27] on div "button" at bounding box center [547, 31] width 11 height 11
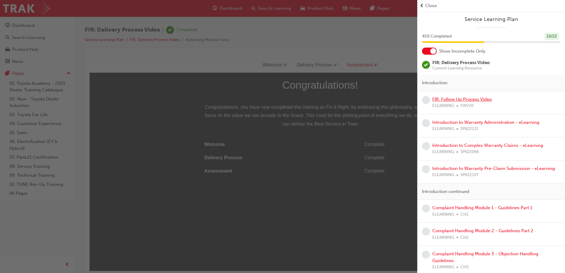
click at [471, 101] on link "FIR: Follow Up Process Video" at bounding box center [462, 99] width 59 height 5
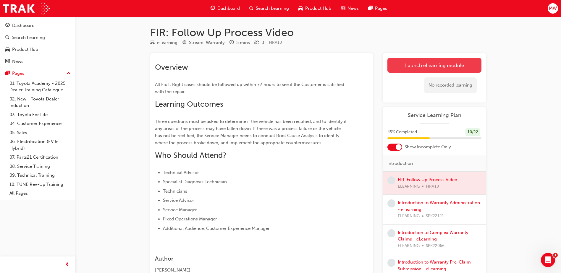
click at [414, 63] on link "Launch eLearning module" at bounding box center [434, 65] width 94 height 15
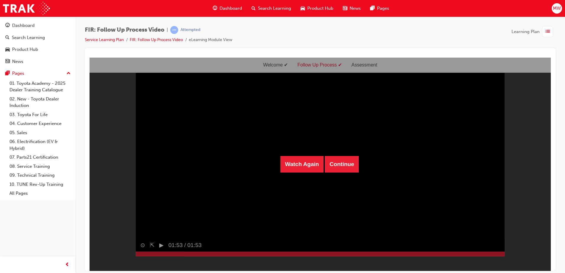
drag, startPoint x: 183, startPoint y: 264, endPoint x: 647, endPoint y: 326, distance: 468.2
click at [551, 266] on html "Welcome Follow Up Process Assessment Watch Again Continue Sorry, your browser d…" at bounding box center [321, 164] width 462 height 214
click at [329, 160] on button "Continue" at bounding box center [342, 164] width 34 height 17
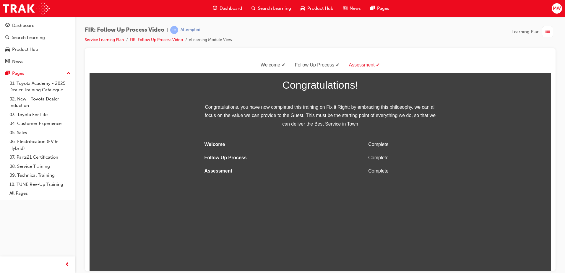
click at [550, 30] on span "list-icon" at bounding box center [548, 31] width 4 height 7
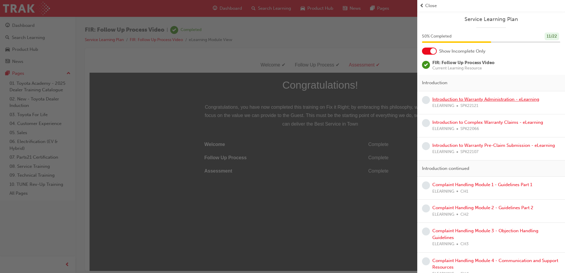
click at [467, 102] on link "Introduction to Warranty Administration - eLearning" at bounding box center [486, 99] width 107 height 5
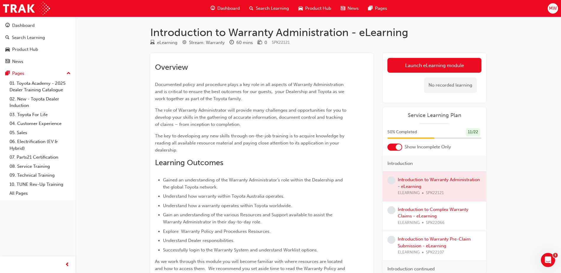
click at [432, 58] on div "Launch eLearning module Learning Plan No recorded learning" at bounding box center [435, 77] width 104 height 49
click at [424, 71] on link "Launch eLearning module" at bounding box center [434, 65] width 94 height 15
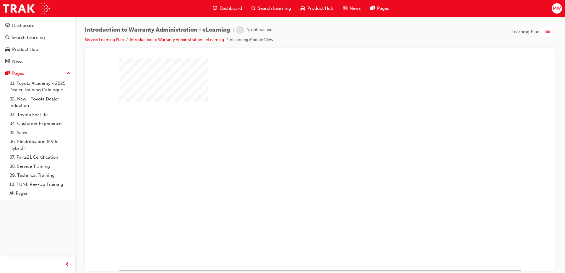
click at [303, 147] on div "play" at bounding box center [303, 147] width 0 height 0
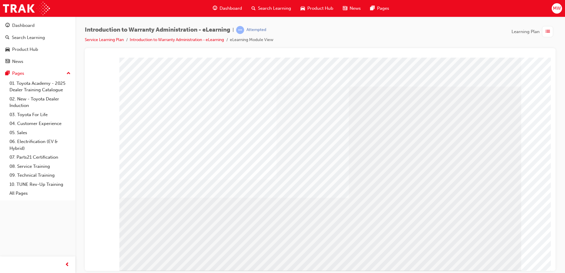
drag, startPoint x: 230, startPoint y: 199, endPoint x: 233, endPoint y: 201, distance: 3.2
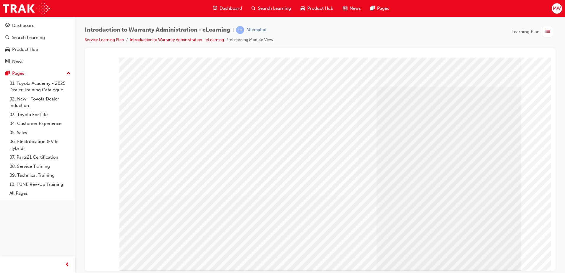
click at [408, 173] on div "colour" at bounding box center [320, 163] width 402 height 213
